Goal: Navigation & Orientation: Find specific page/section

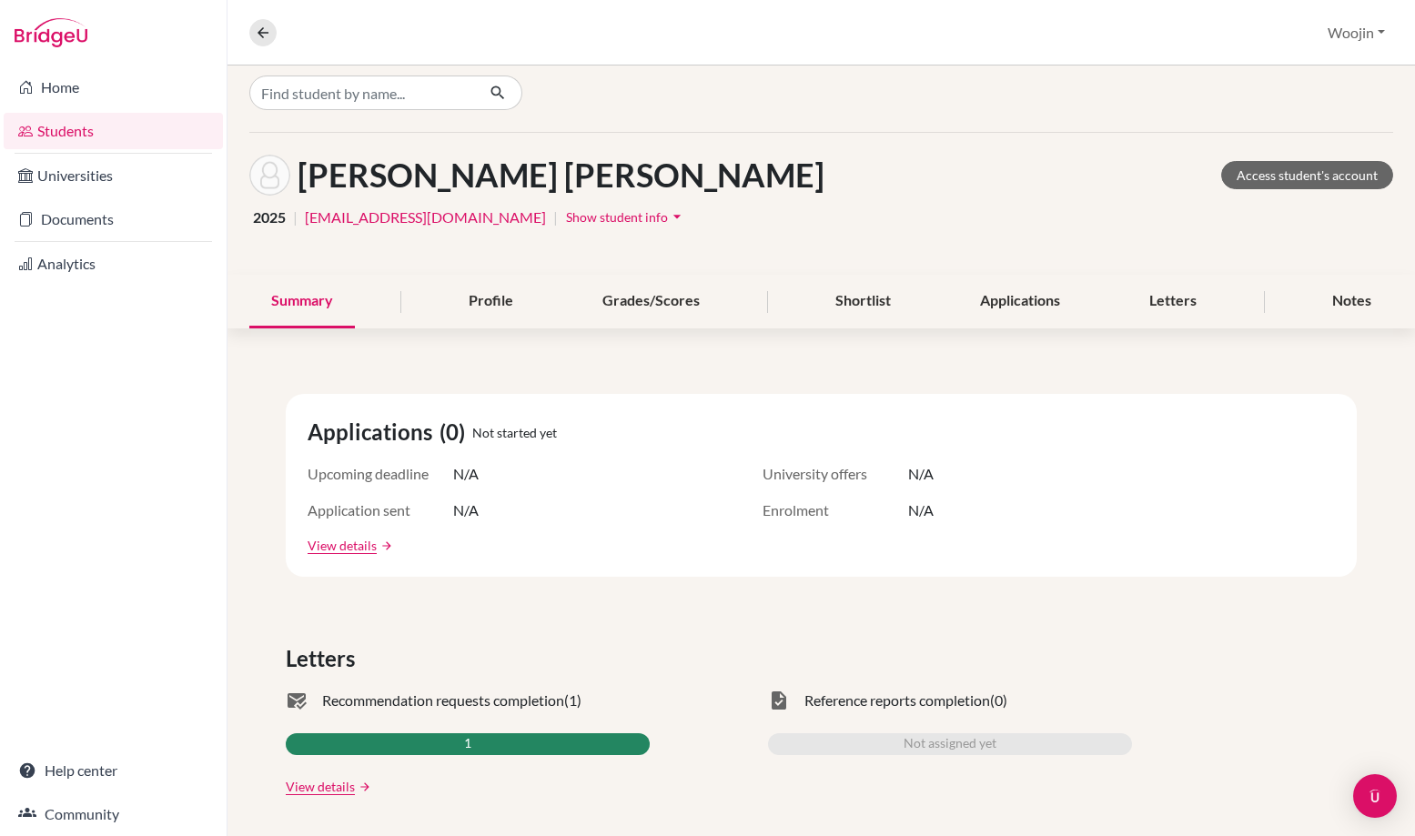
scroll to position [24, 0]
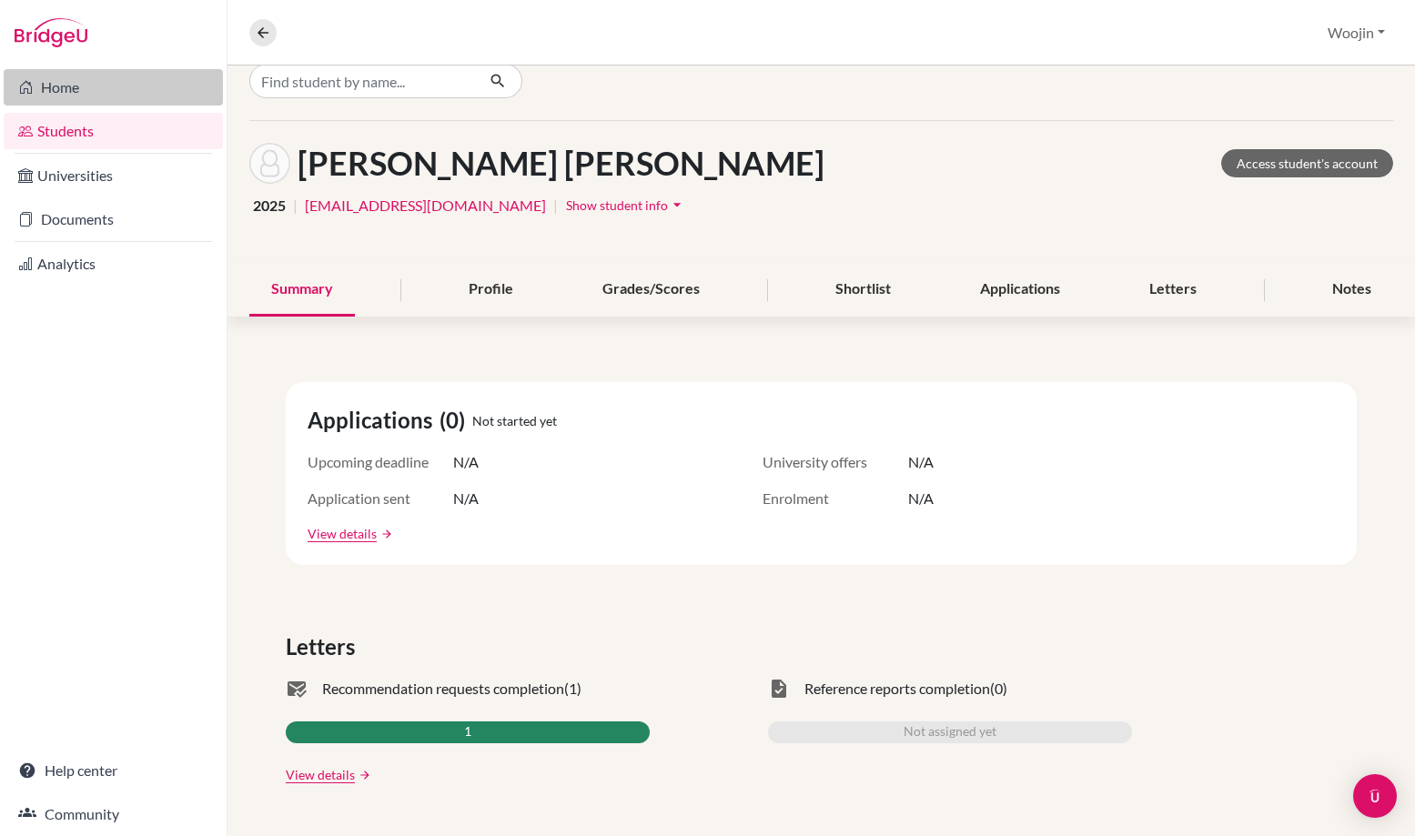
click at [145, 96] on link "Home" at bounding box center [113, 87] width 219 height 36
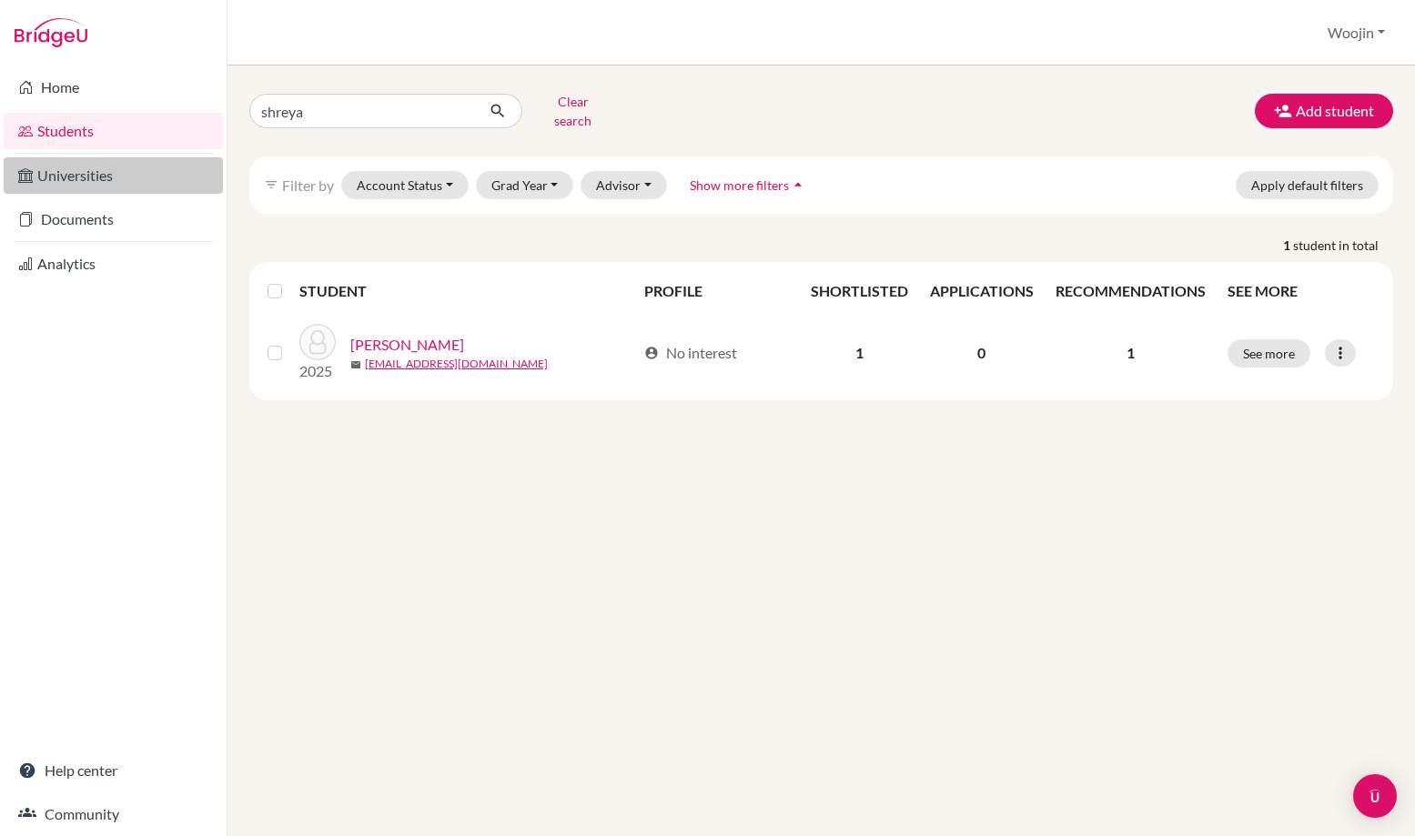
click at [156, 171] on link "Universities" at bounding box center [113, 175] width 219 height 36
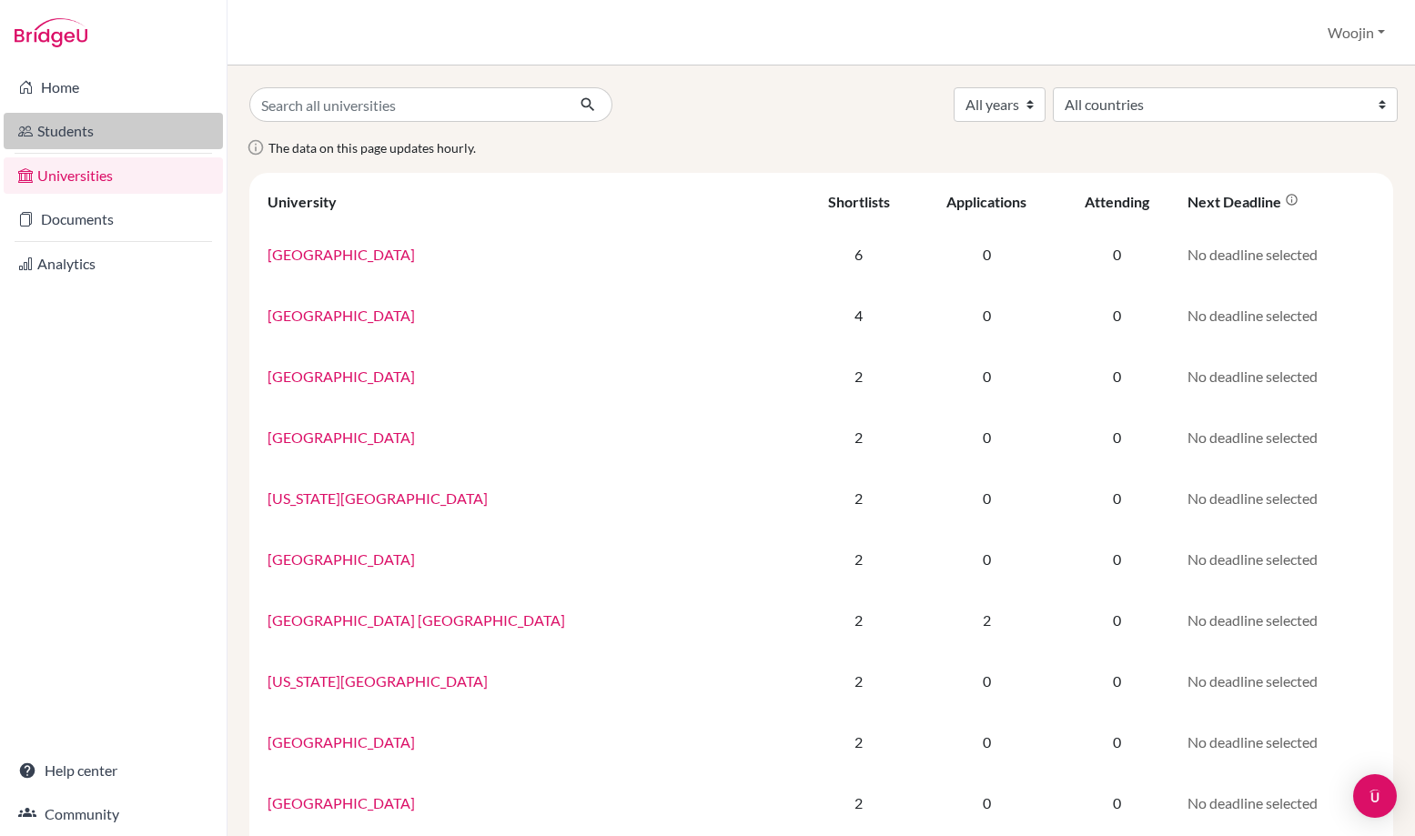
click at [183, 119] on link "Students" at bounding box center [113, 131] width 219 height 36
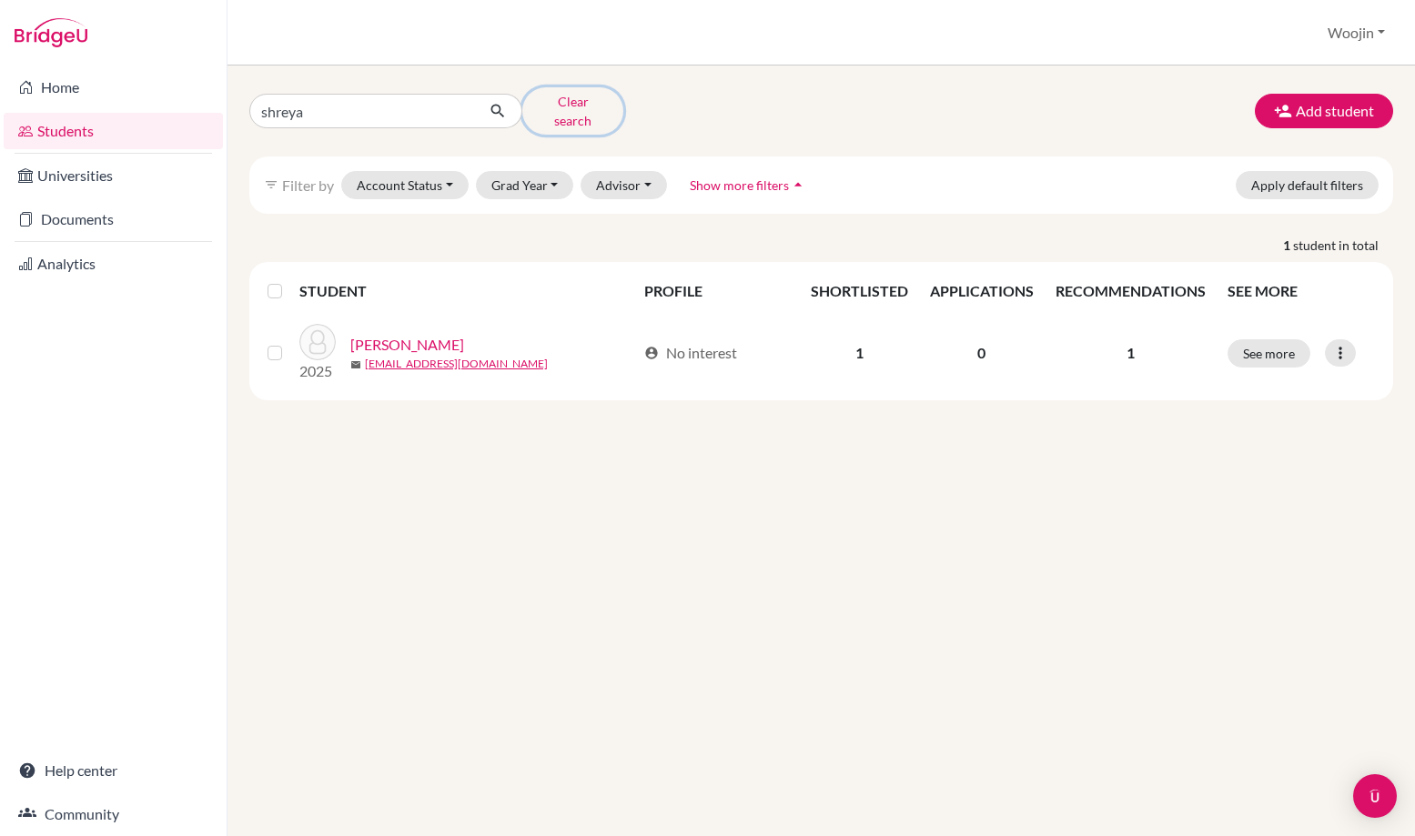
click at [545, 103] on button "Clear search" at bounding box center [572, 110] width 101 height 47
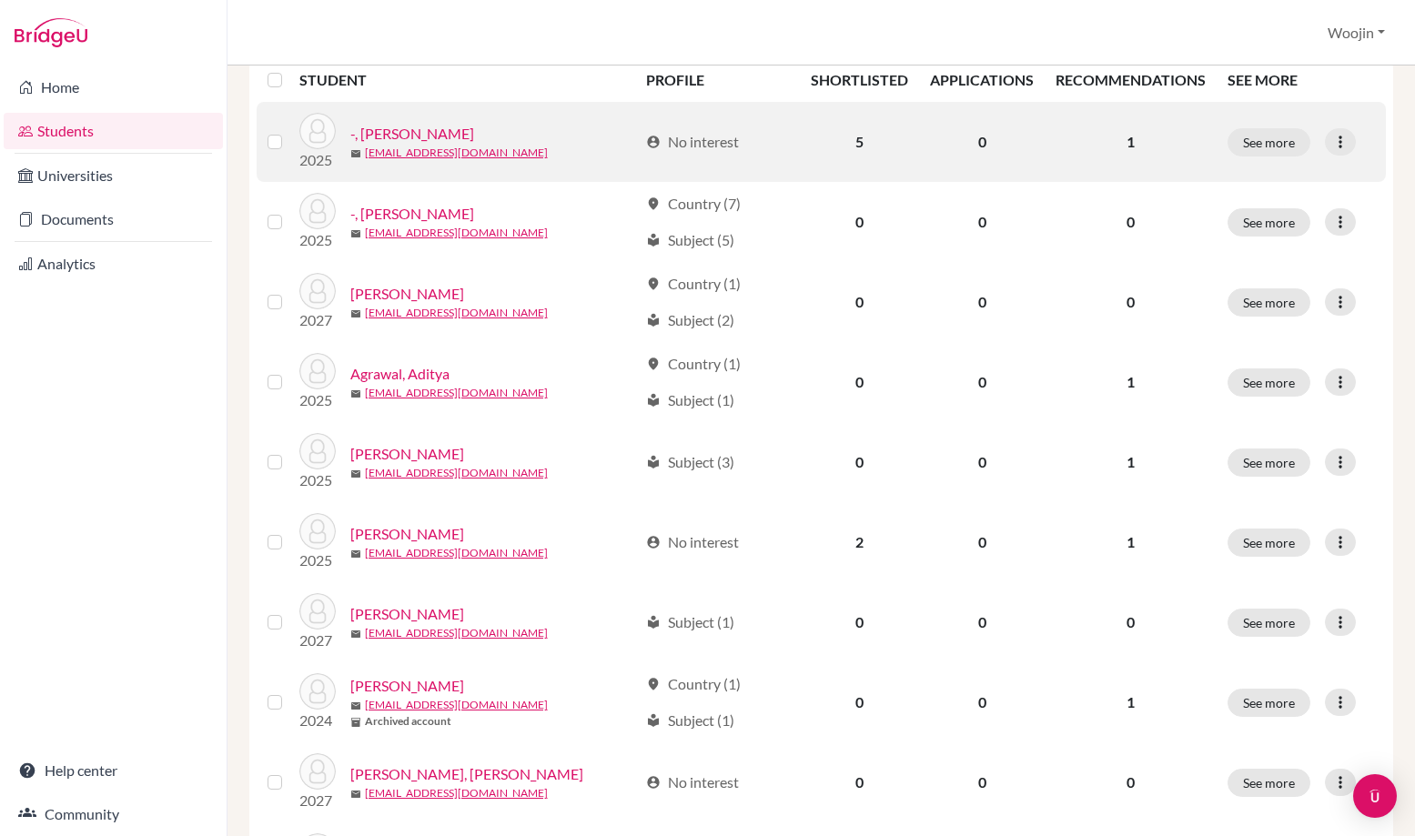
scroll to position [5, 0]
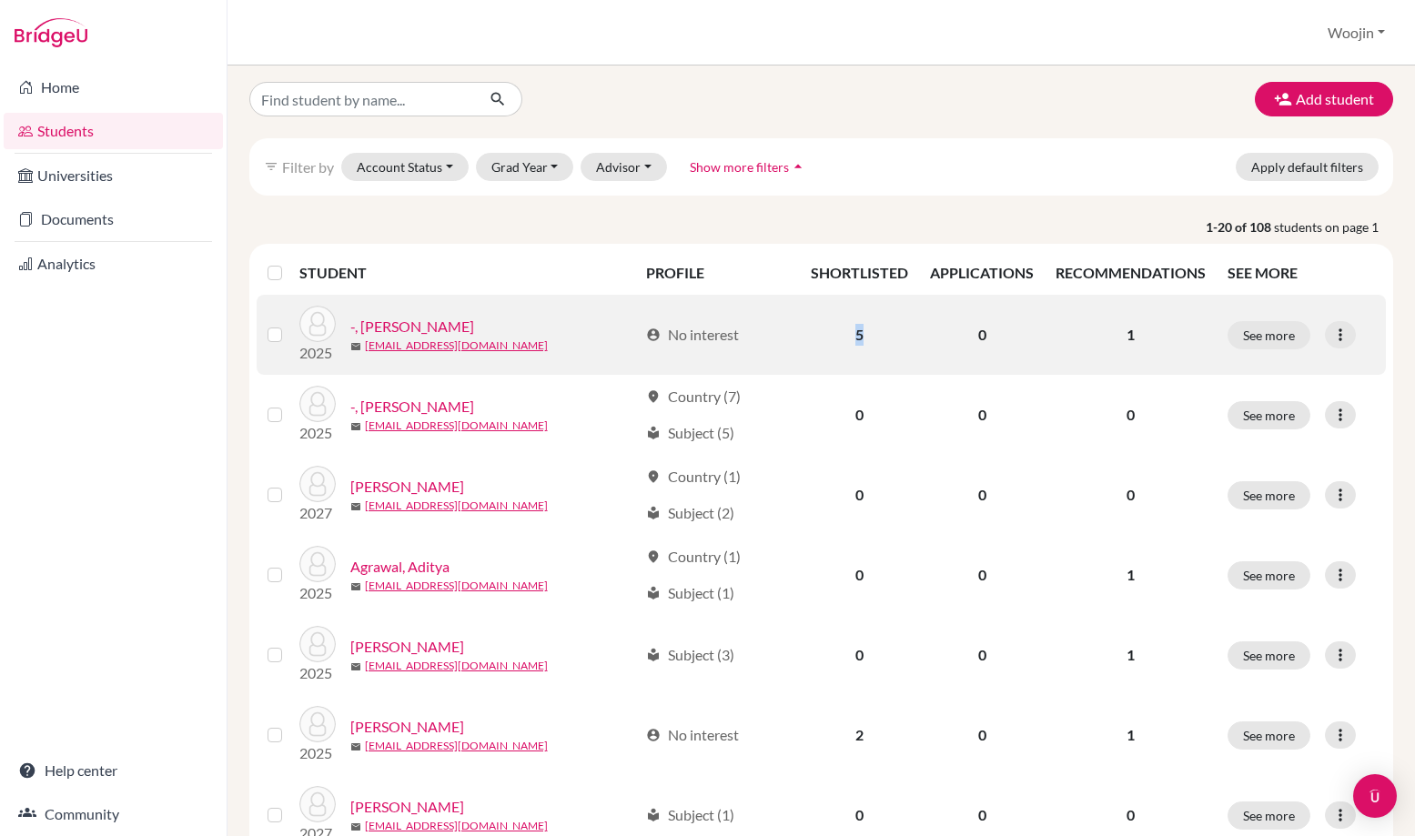
click at [856, 336] on td "5" at bounding box center [859, 335] width 119 height 80
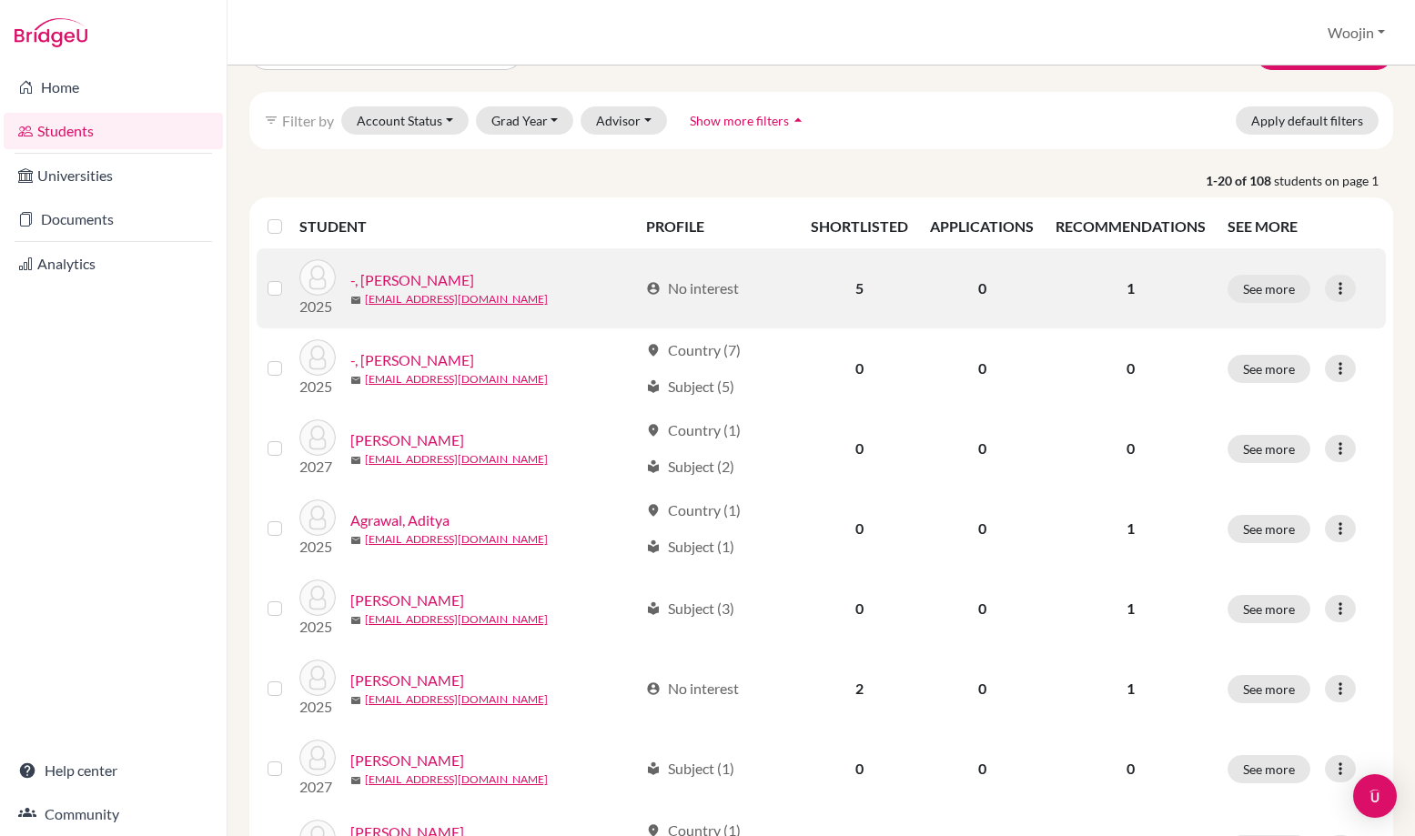
scroll to position [0, 0]
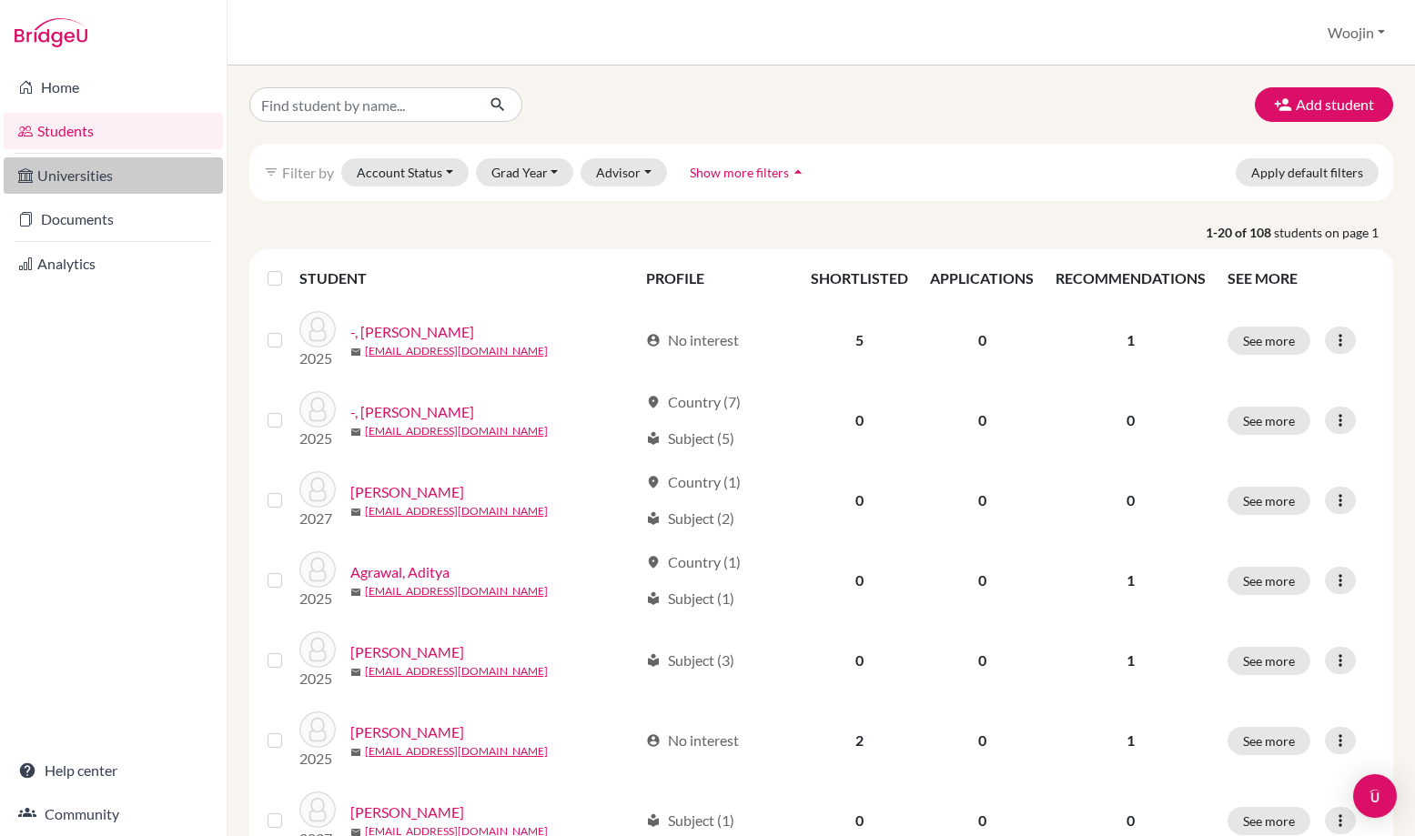
click at [181, 180] on link "Universities" at bounding box center [113, 175] width 219 height 36
